Goal: Task Accomplishment & Management: Manage account settings

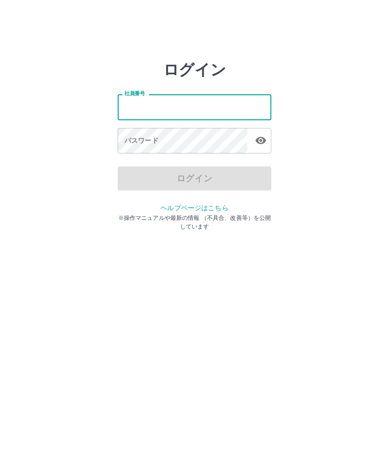
type input "*"
type input "*******"
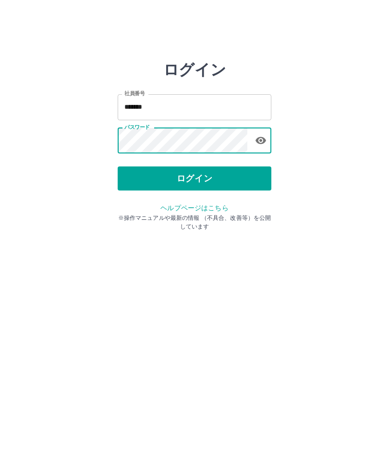
click at [190, 176] on button "ログイン" at bounding box center [195, 178] width 154 height 24
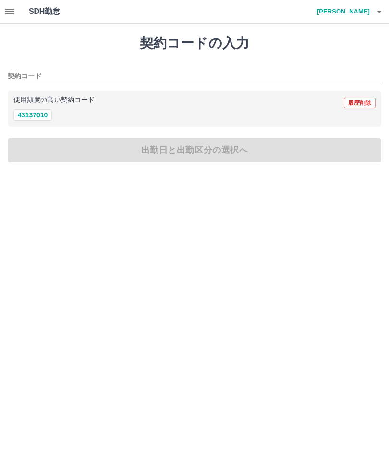
click at [18, 10] on button "button" at bounding box center [9, 11] width 19 height 23
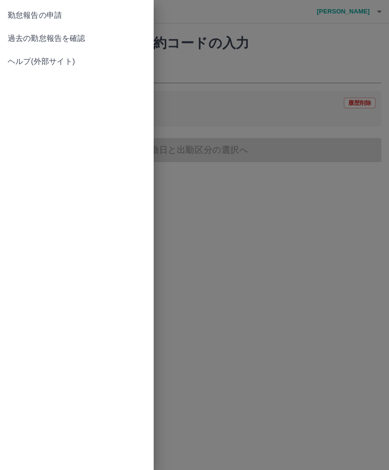
click at [97, 38] on span "過去の勤怠報告を確認" at bounding box center [77, 39] width 138 height 12
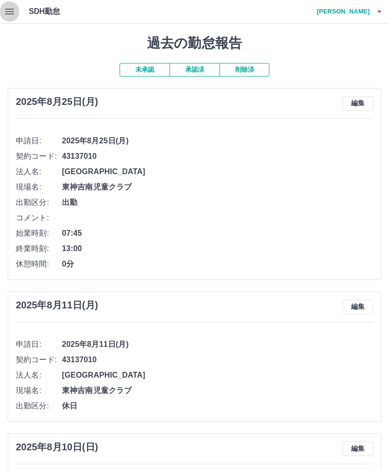
click at [17, 15] on button "button" at bounding box center [9, 11] width 19 height 23
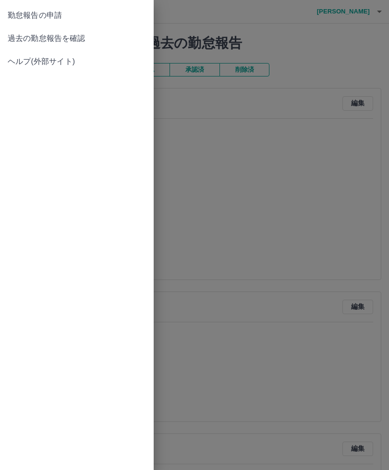
click at [82, 14] on span "勤怠報告の申請" at bounding box center [77, 16] width 138 height 12
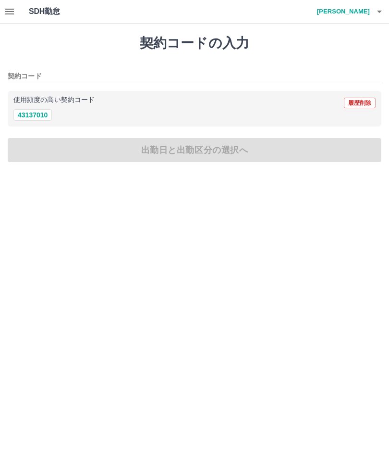
click at [17, 8] on button "button" at bounding box center [9, 11] width 19 height 23
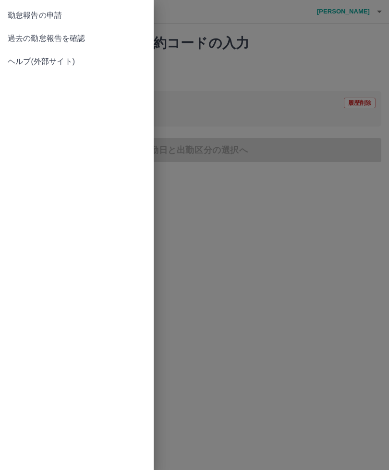
click at [108, 42] on span "過去の勤怠報告を確認" at bounding box center [77, 39] width 138 height 12
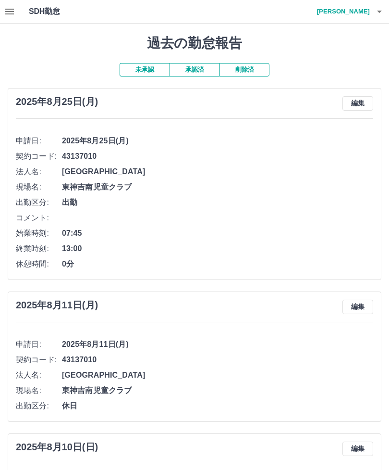
click at [11, 9] on icon "button" at bounding box center [9, 12] width 9 height 6
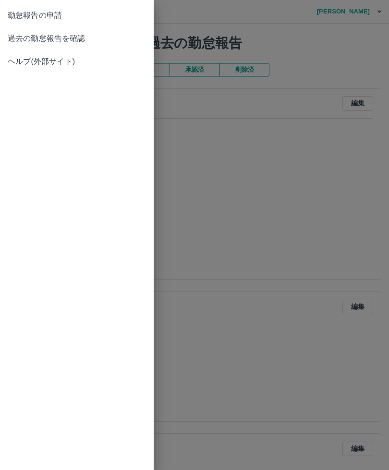
click at [95, 37] on span "過去の勤怠報告を確認" at bounding box center [77, 39] width 138 height 12
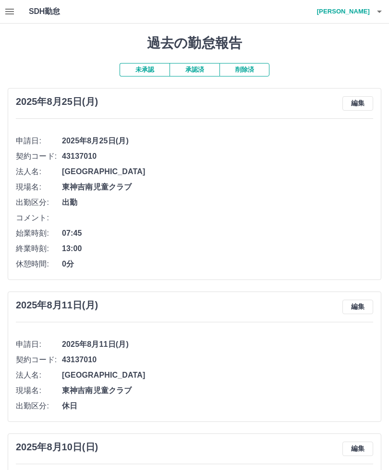
click at [354, 23] on h4 "宮田　早苗" at bounding box center [342, 11] width 58 height 23
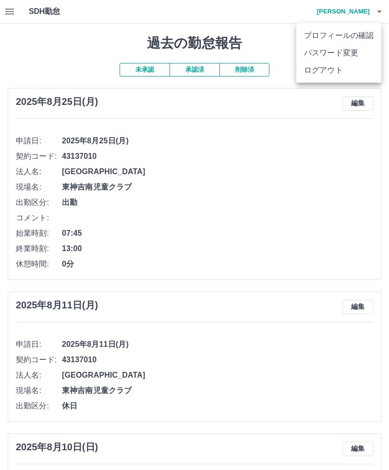
click at [325, 75] on li "ログアウト" at bounding box center [339, 70] width 85 height 17
